Goal: Obtain resource: Download file/media

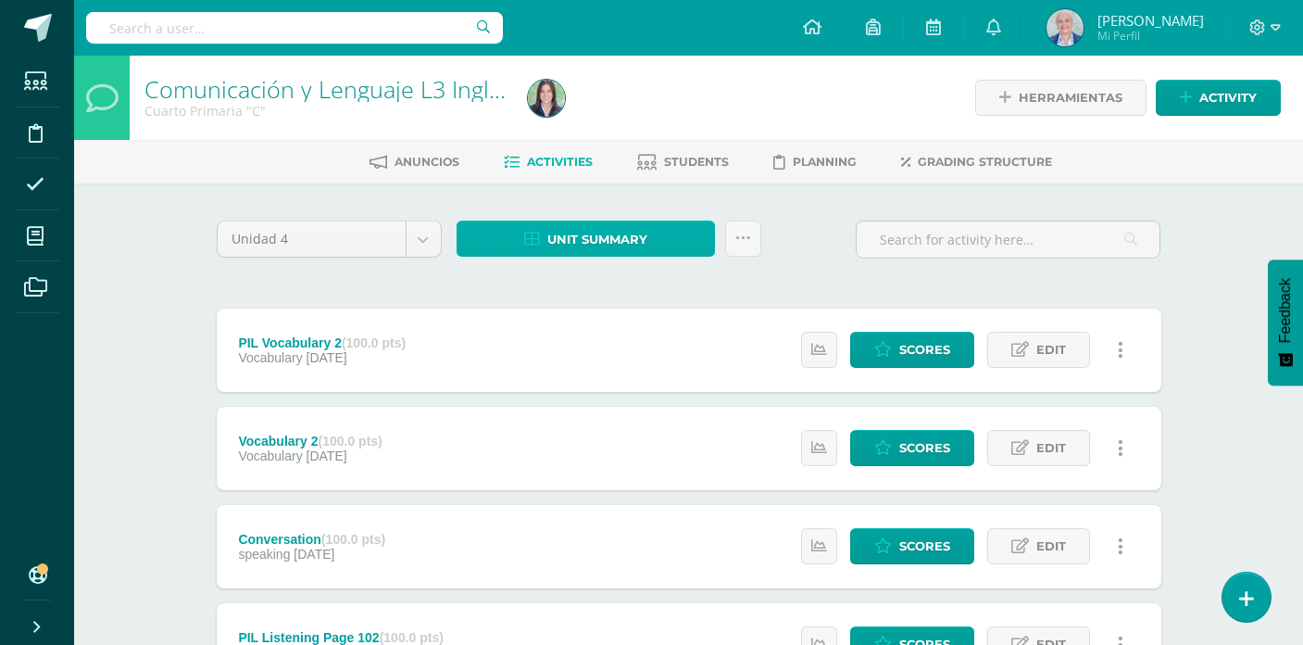
click at [608, 238] on span "Unit summary" at bounding box center [598, 239] width 100 height 34
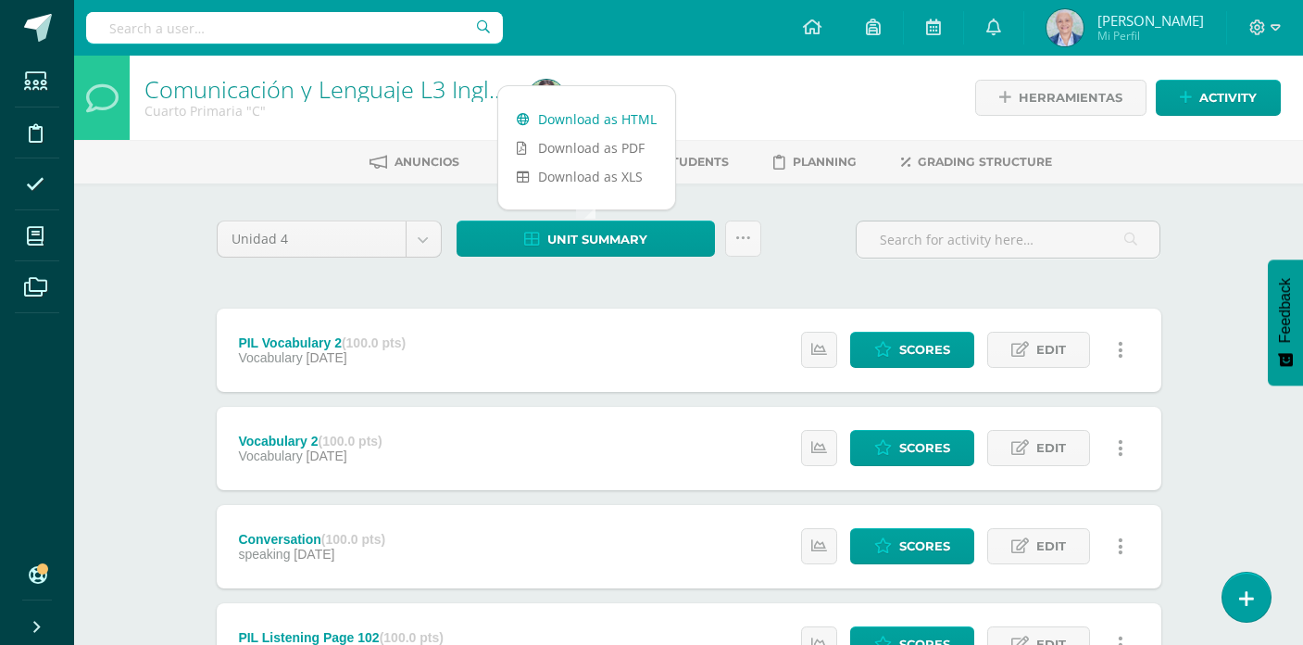
click at [609, 124] on link "Download as HTML" at bounding box center [586, 119] width 177 height 29
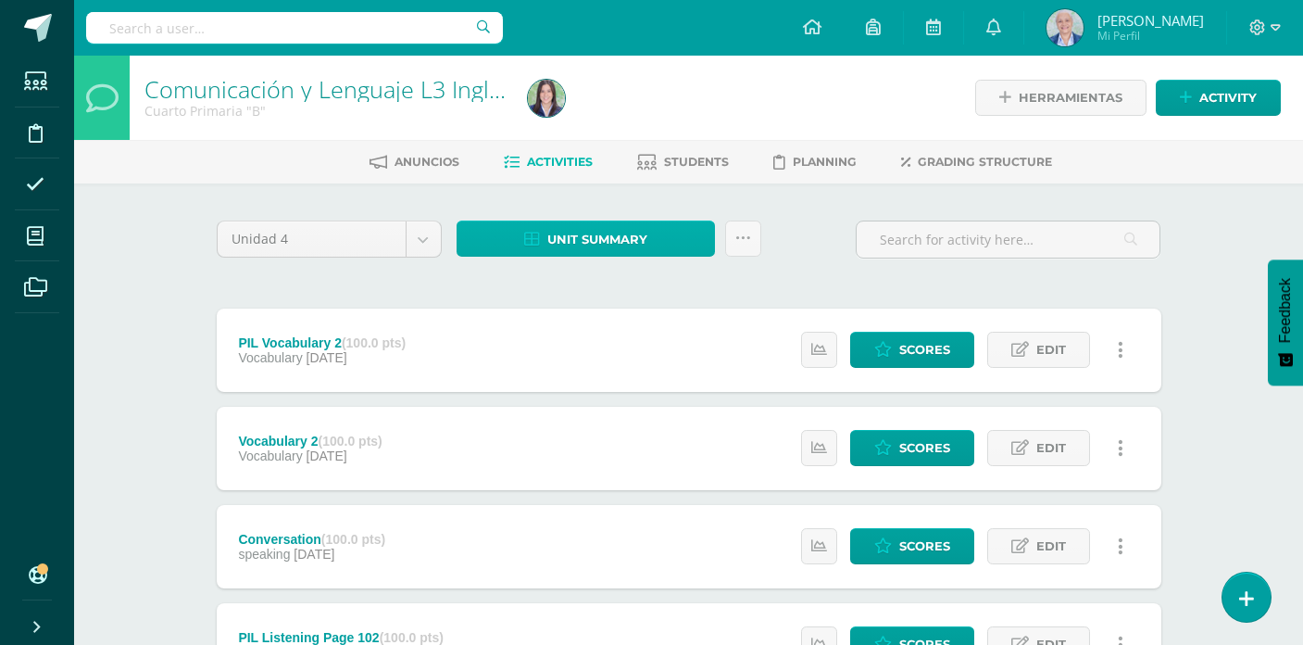
click at [594, 250] on span "Unit summary" at bounding box center [598, 239] width 100 height 34
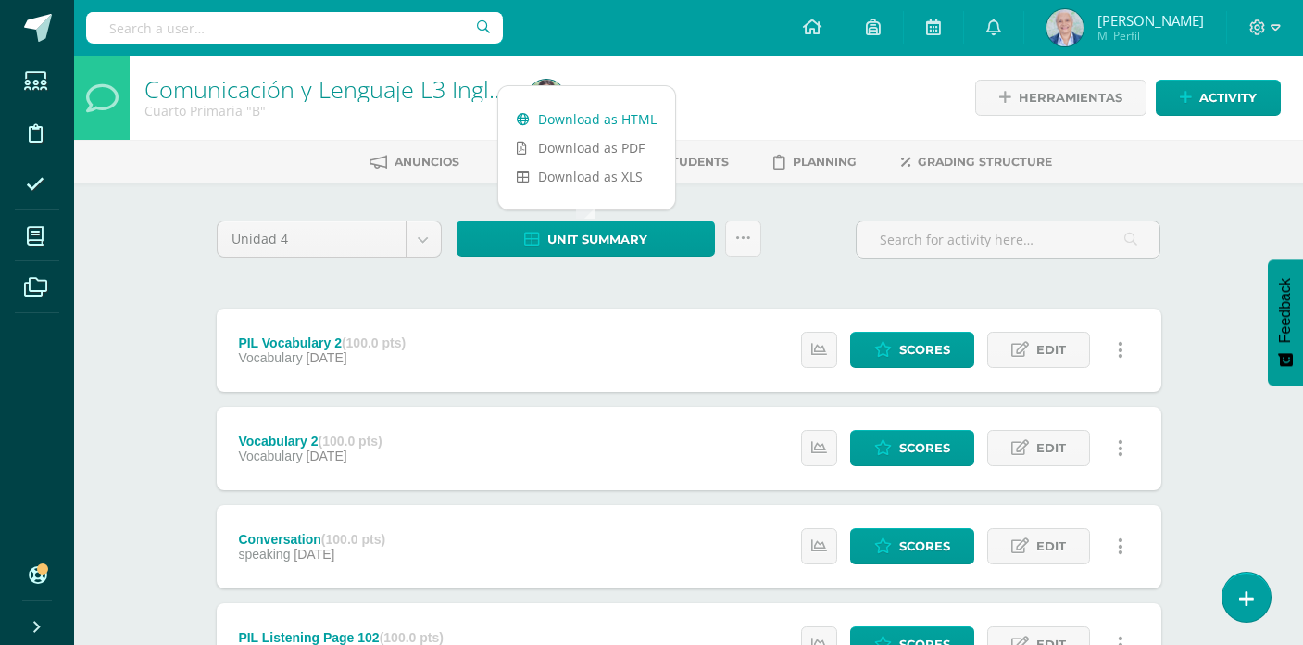
click at [595, 120] on link "Download as HTML" at bounding box center [586, 119] width 177 height 29
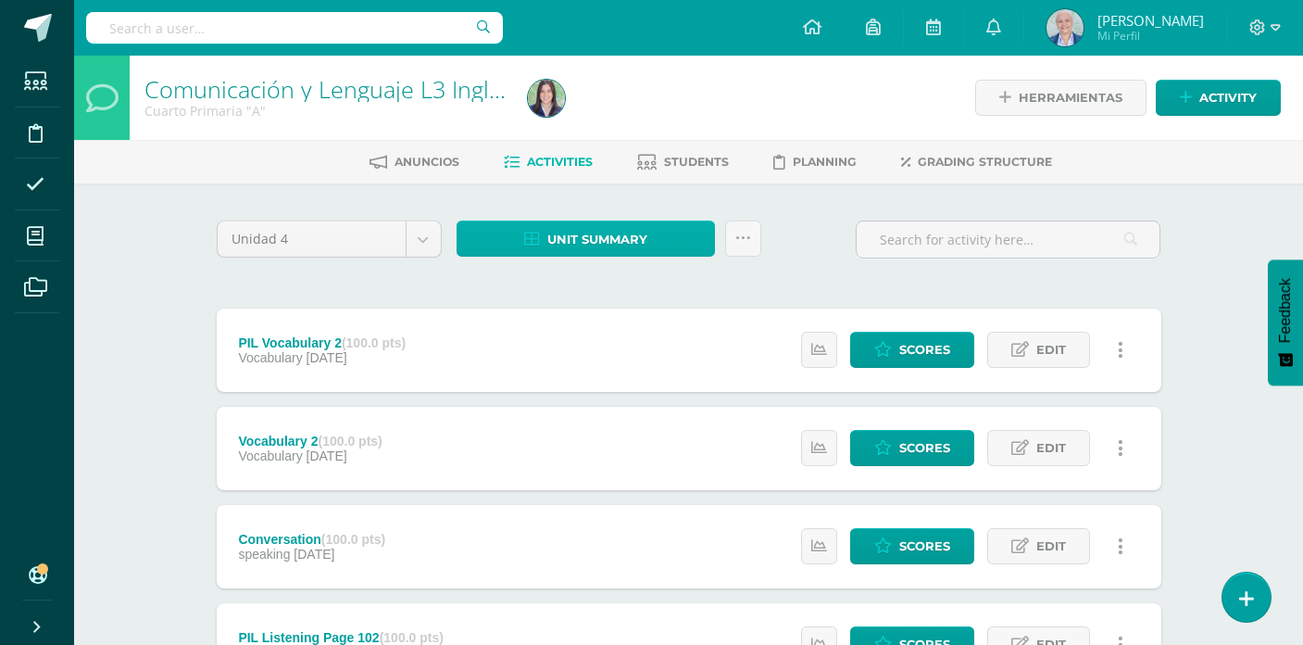
click at [648, 243] on link "Unit summary" at bounding box center [586, 238] width 258 height 36
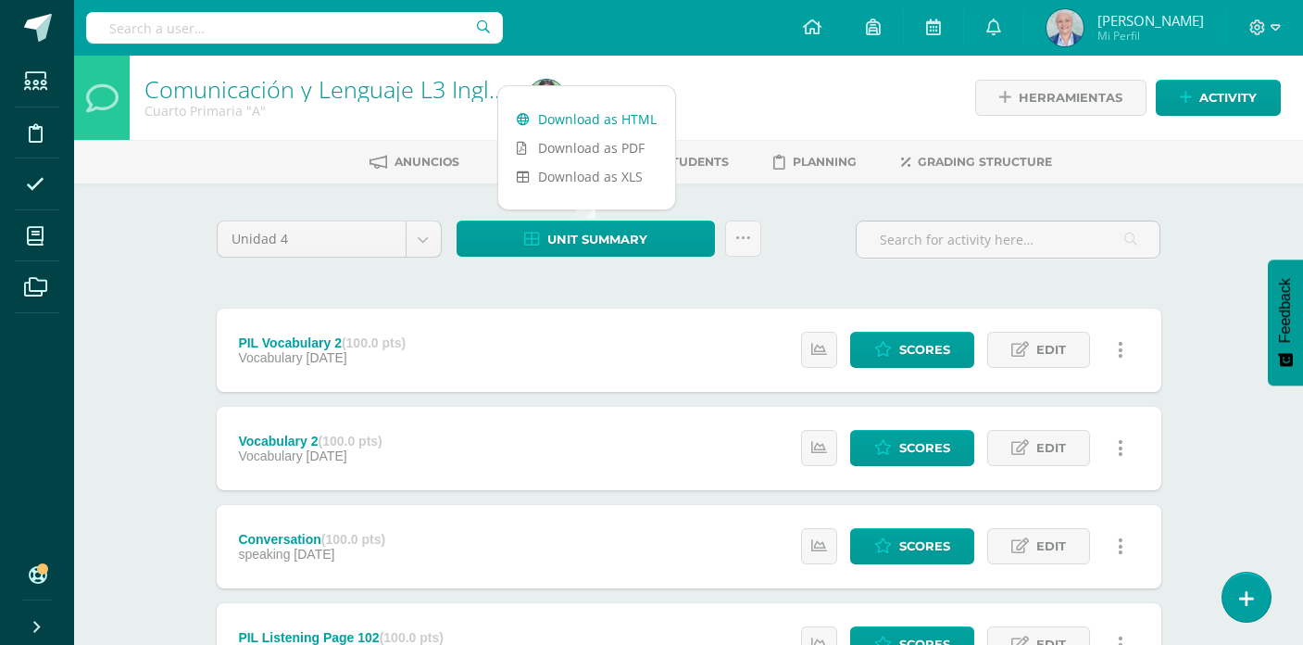
click at [608, 120] on link "Download as HTML" at bounding box center [586, 119] width 177 height 29
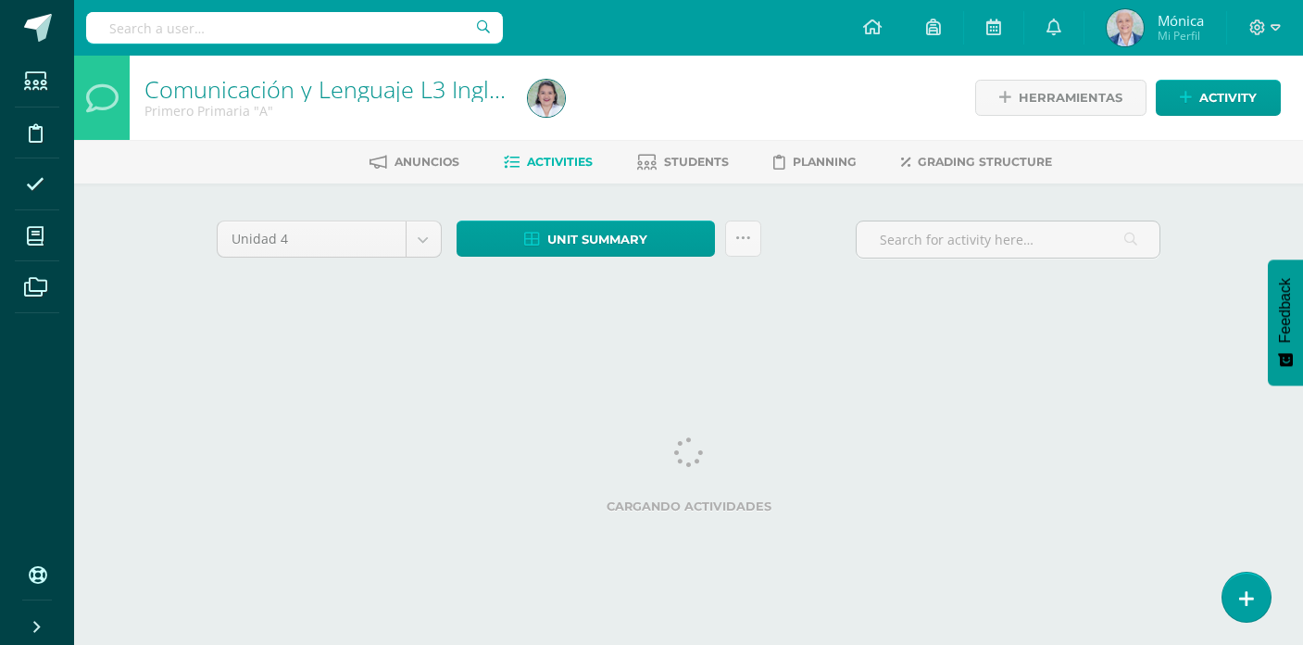
click at [325, 32] on input "text" at bounding box center [294, 27] width 417 height 31
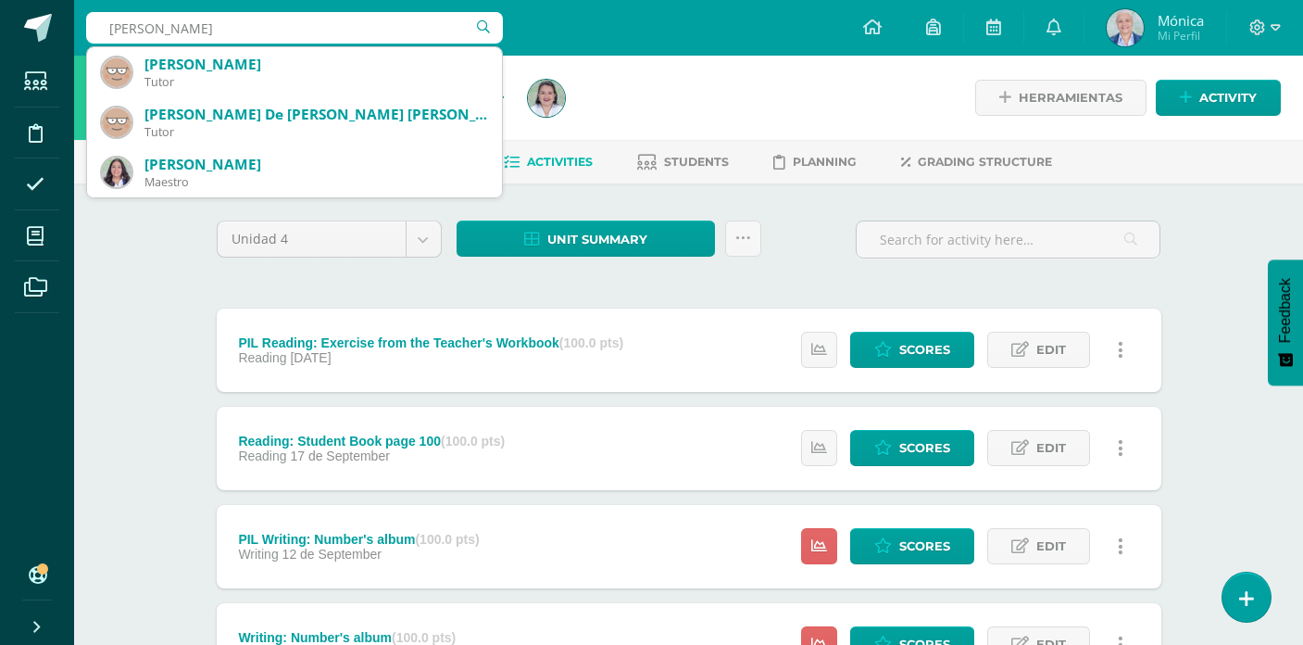
type input "lourdes orozco"
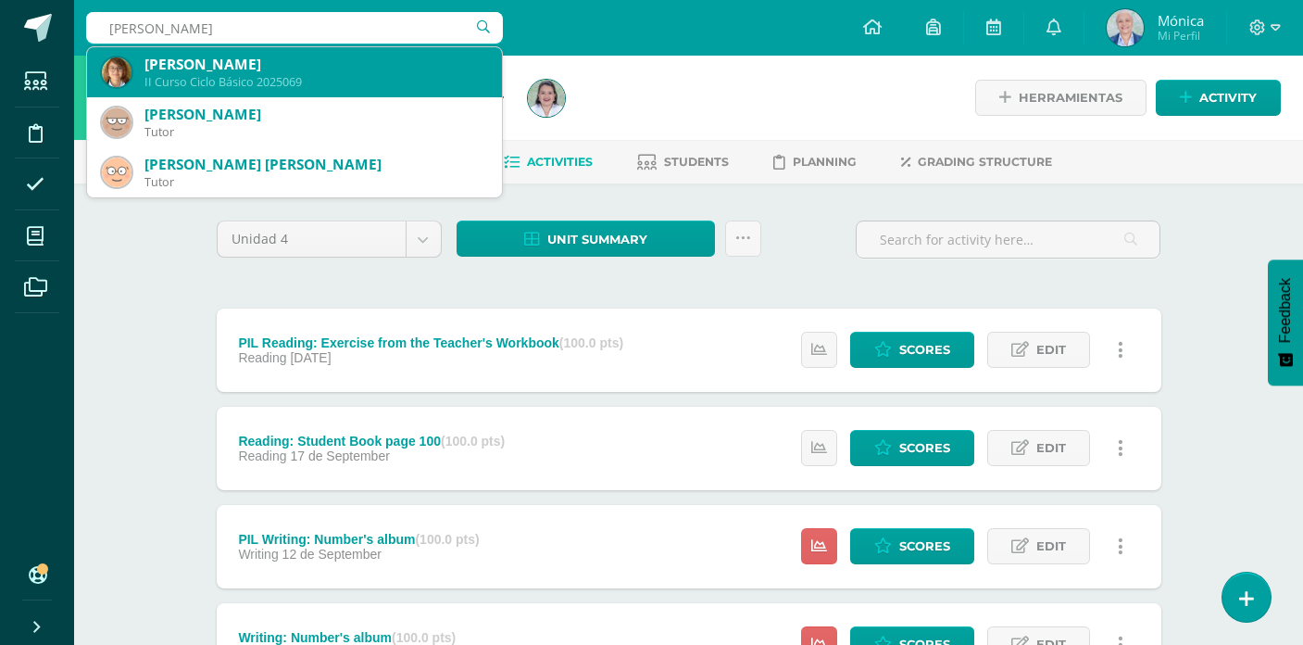
click at [292, 74] on div "II Curso Ciclo Básico 2025069" at bounding box center [316, 82] width 343 height 16
